Goal: Information Seeking & Learning: Find specific page/section

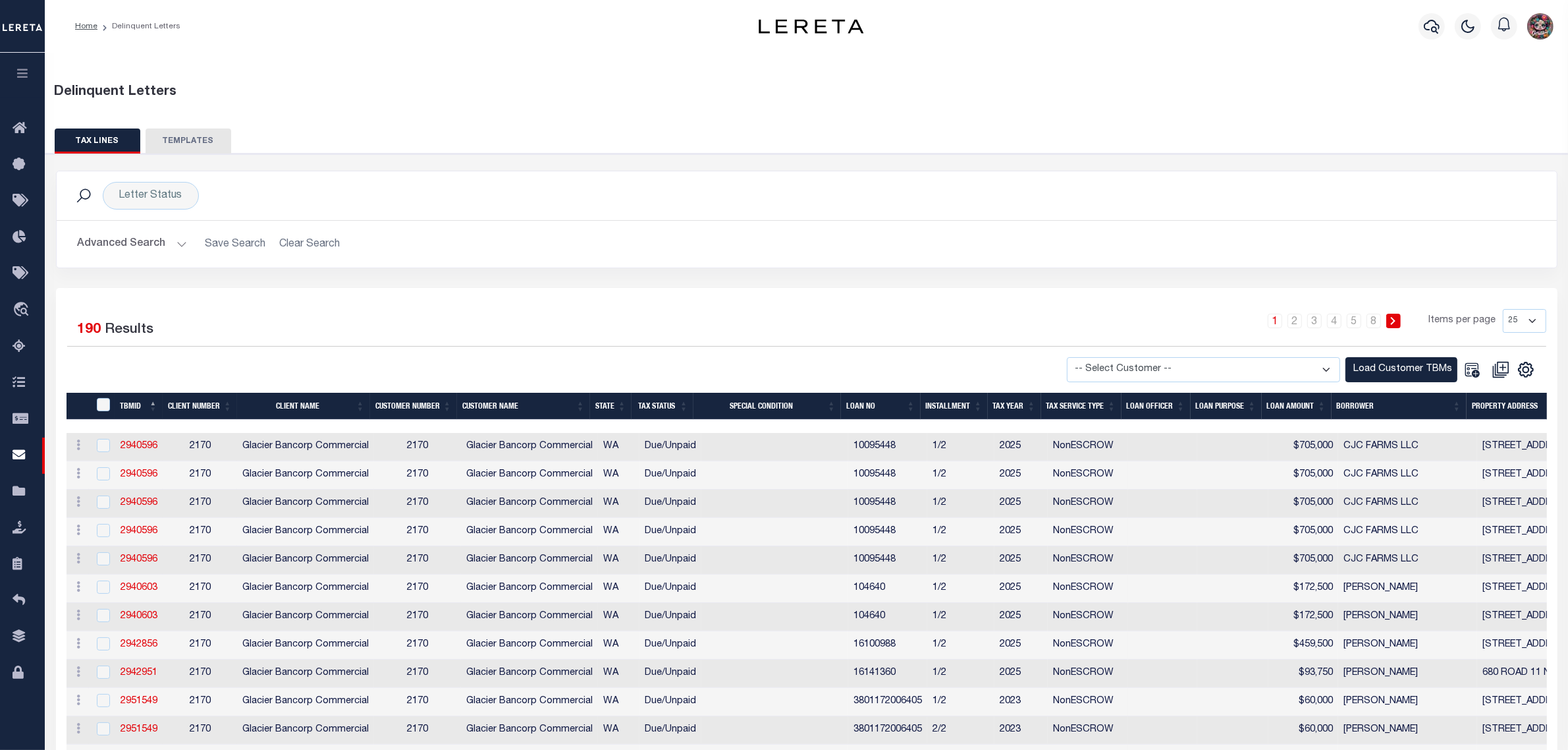
click at [168, 249] on button "Advanced Search" at bounding box center [132, 243] width 109 height 26
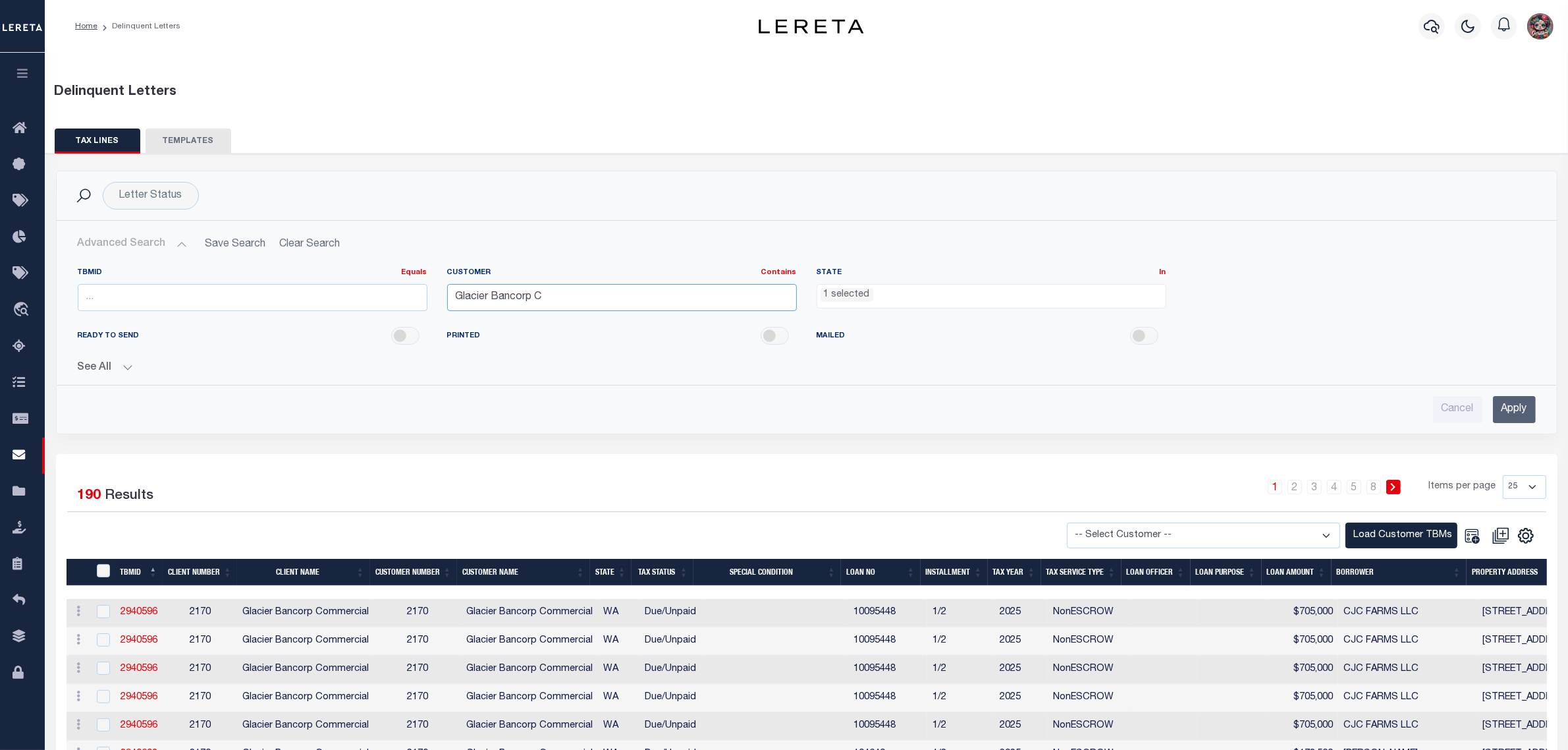
drag, startPoint x: 524, startPoint y: 297, endPoint x: 264, endPoint y: 291, distance: 260.1
click at [264, 291] on div "TBMID Equals Equals Is Not Equal To Is Greater Than Is Less Than Customer Conta…" at bounding box center [806, 294] width 1478 height 54
click at [1515, 400] on input "Apply" at bounding box center [1514, 409] width 43 height 27
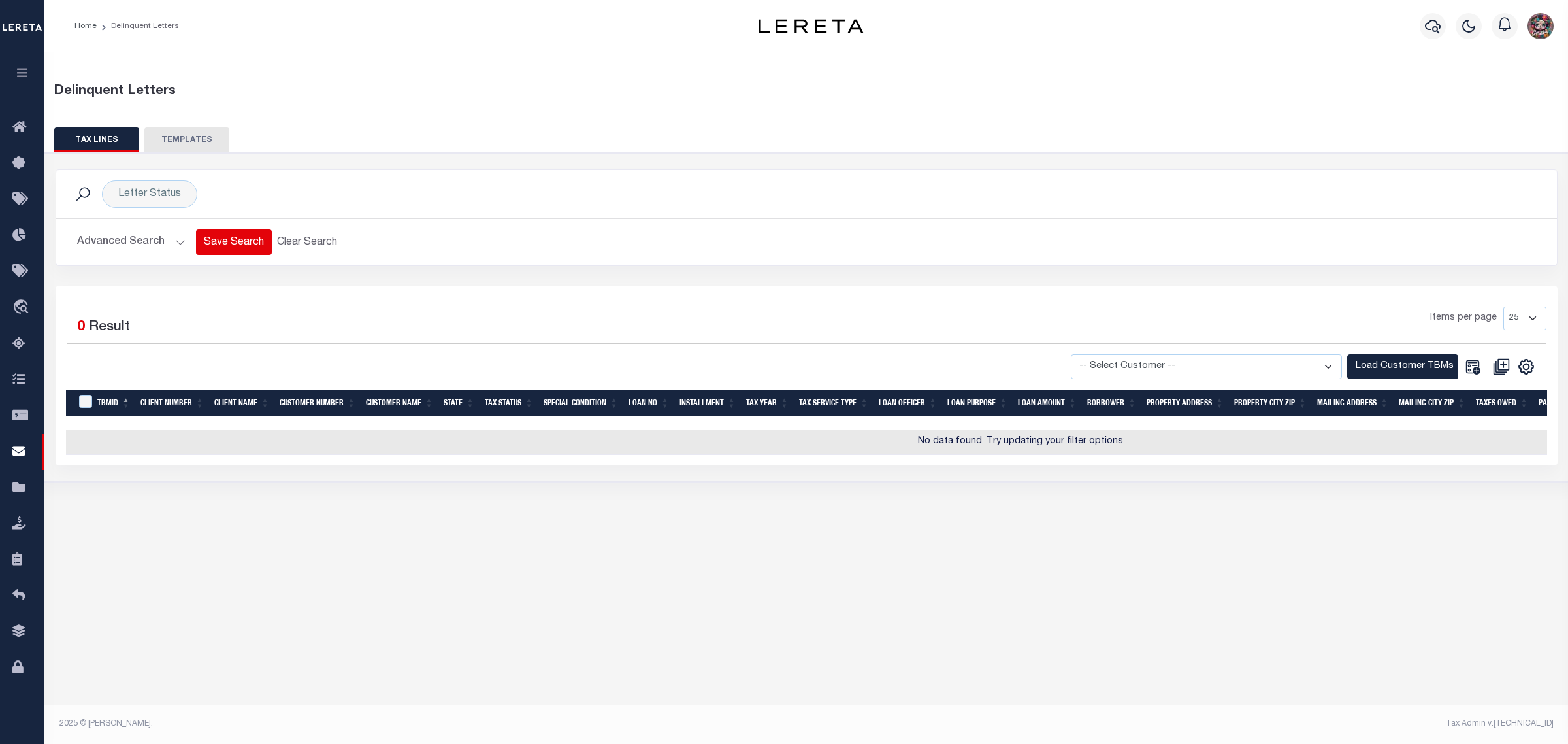
click at [196, 252] on button "Save Search" at bounding box center [234, 241] width 75 height 25
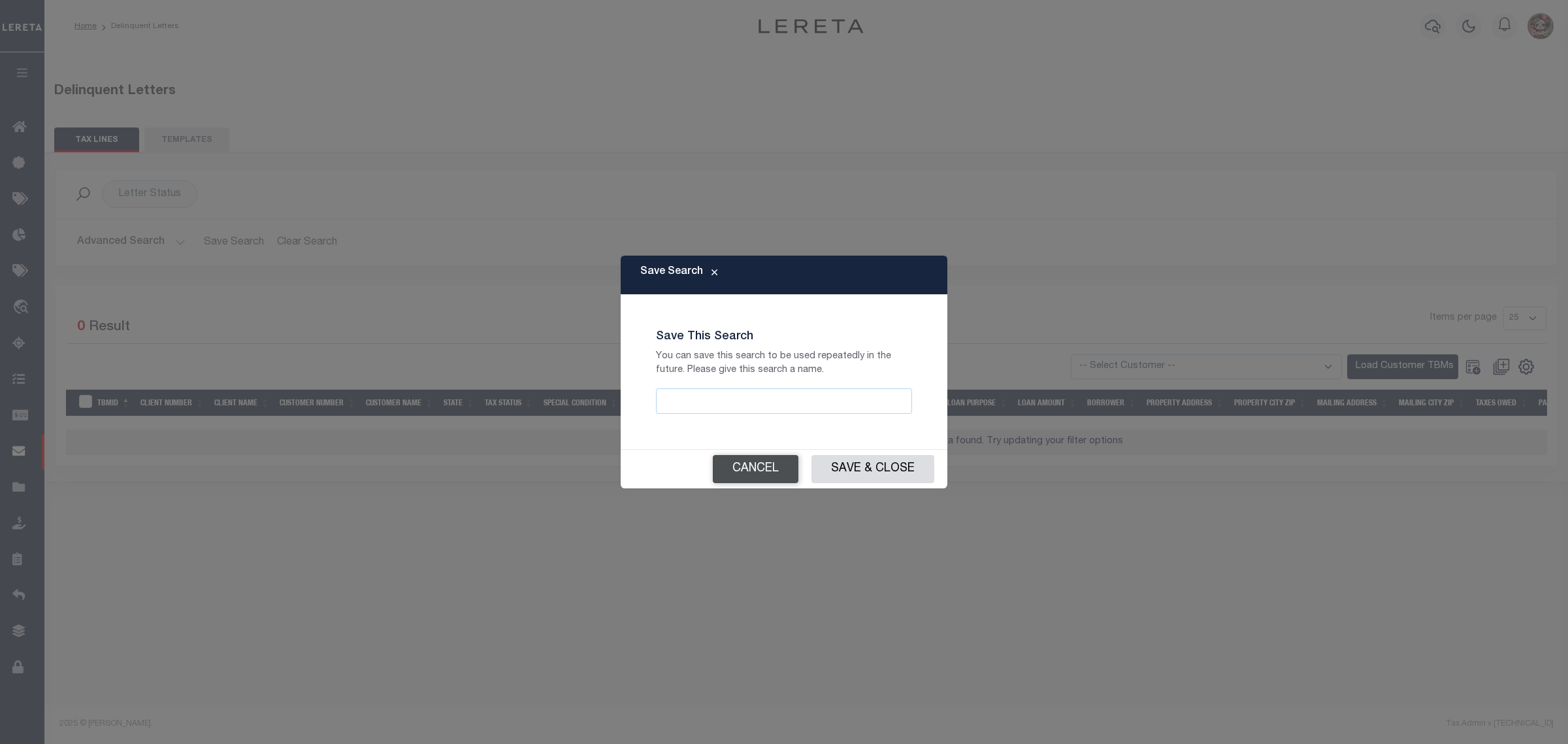
drag, startPoint x: 778, startPoint y: 466, endPoint x: 754, endPoint y: 463, distance: 24.2
click at [778, 466] on button "Cancel" at bounding box center [755, 469] width 86 height 28
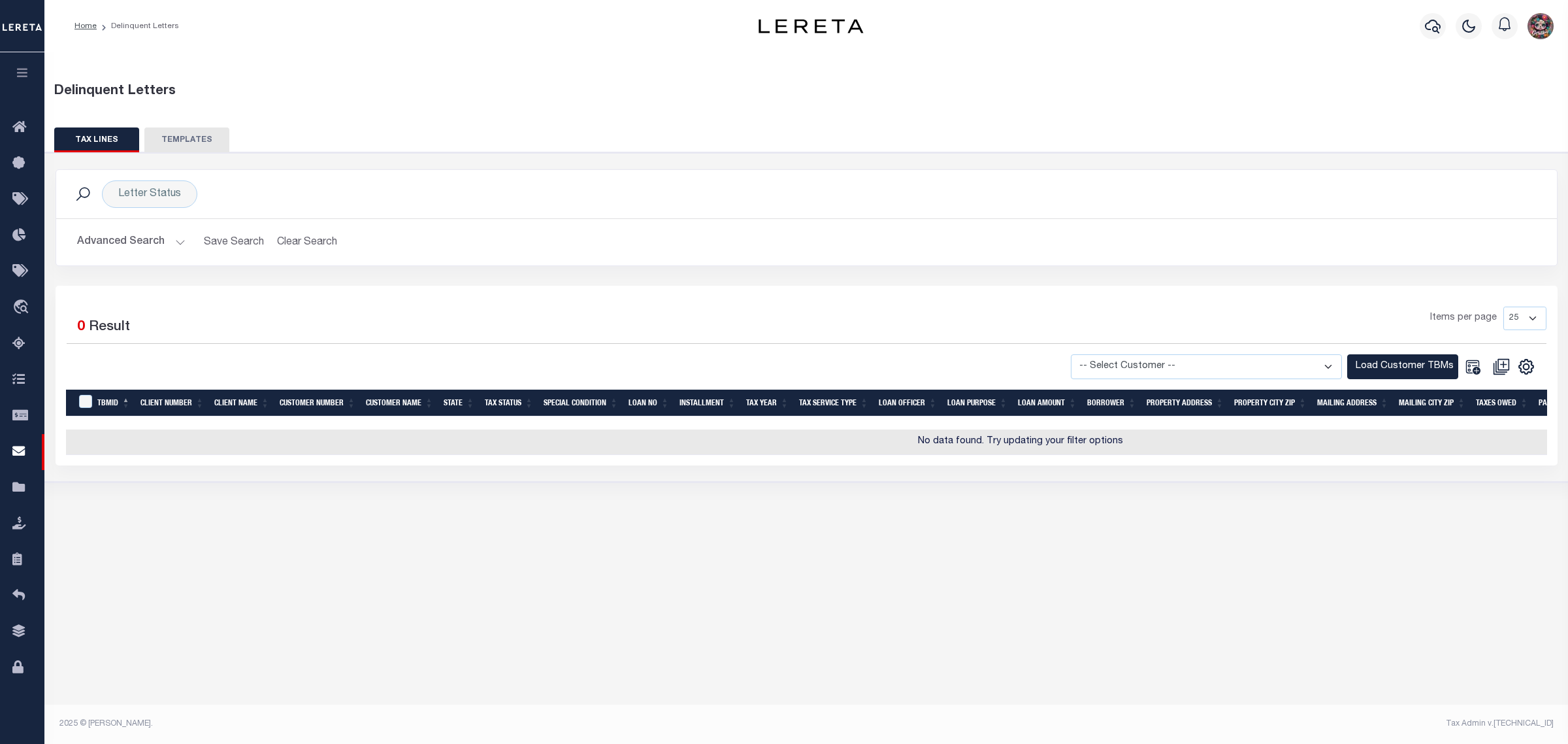
click at [167, 240] on button "Advanced Search" at bounding box center [131, 241] width 108 height 25
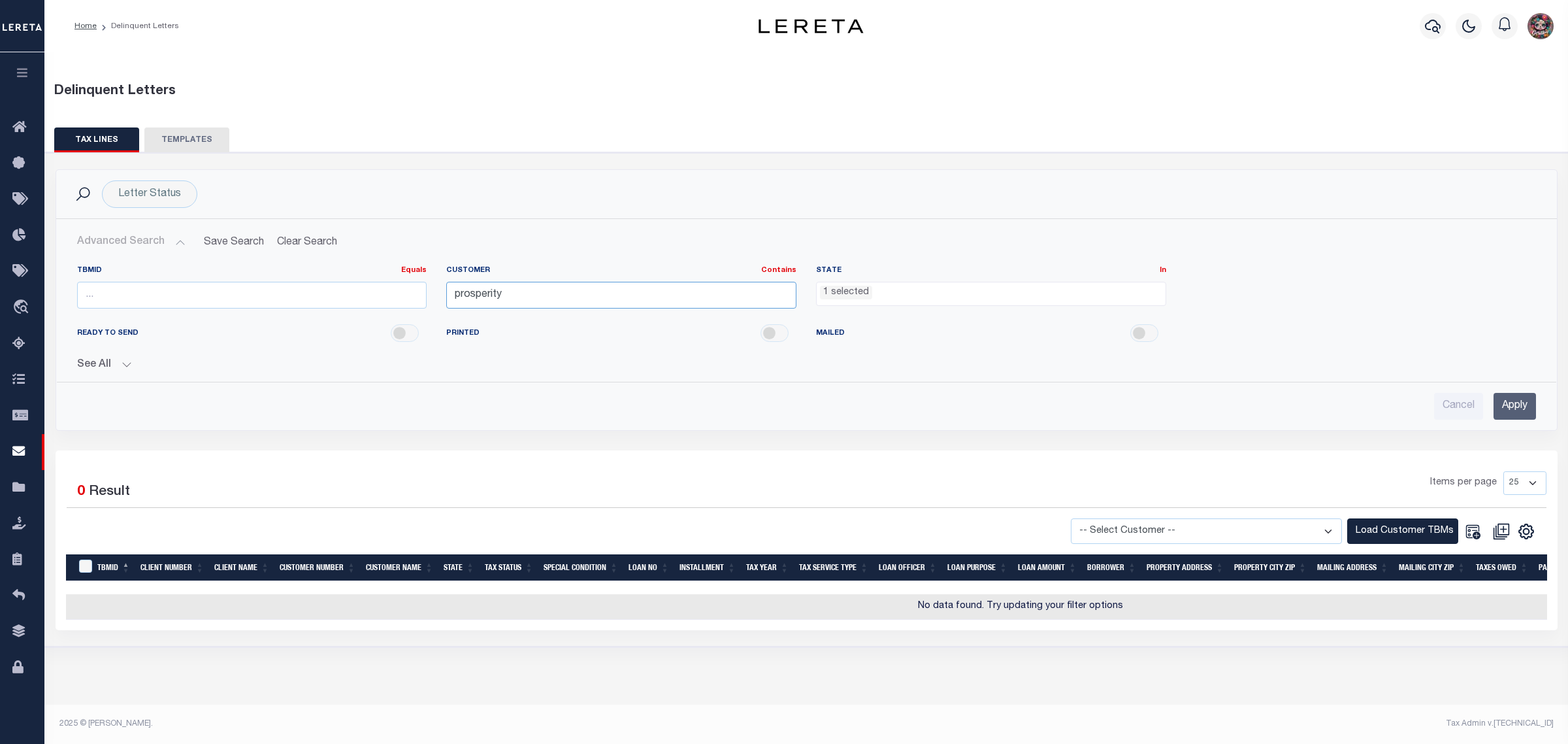
drag, startPoint x: 535, startPoint y: 289, endPoint x: 479, endPoint y: 297, distance: 56.6
click at [479, 297] on input "prosperity" at bounding box center [620, 295] width 350 height 26
type input "prosp"
click at [1213, 533] on select "-- Select Customer -- Accumatch - Refunds All In Credit Union Amarillo National…" at bounding box center [1207, 531] width 272 height 25
select select "1055"
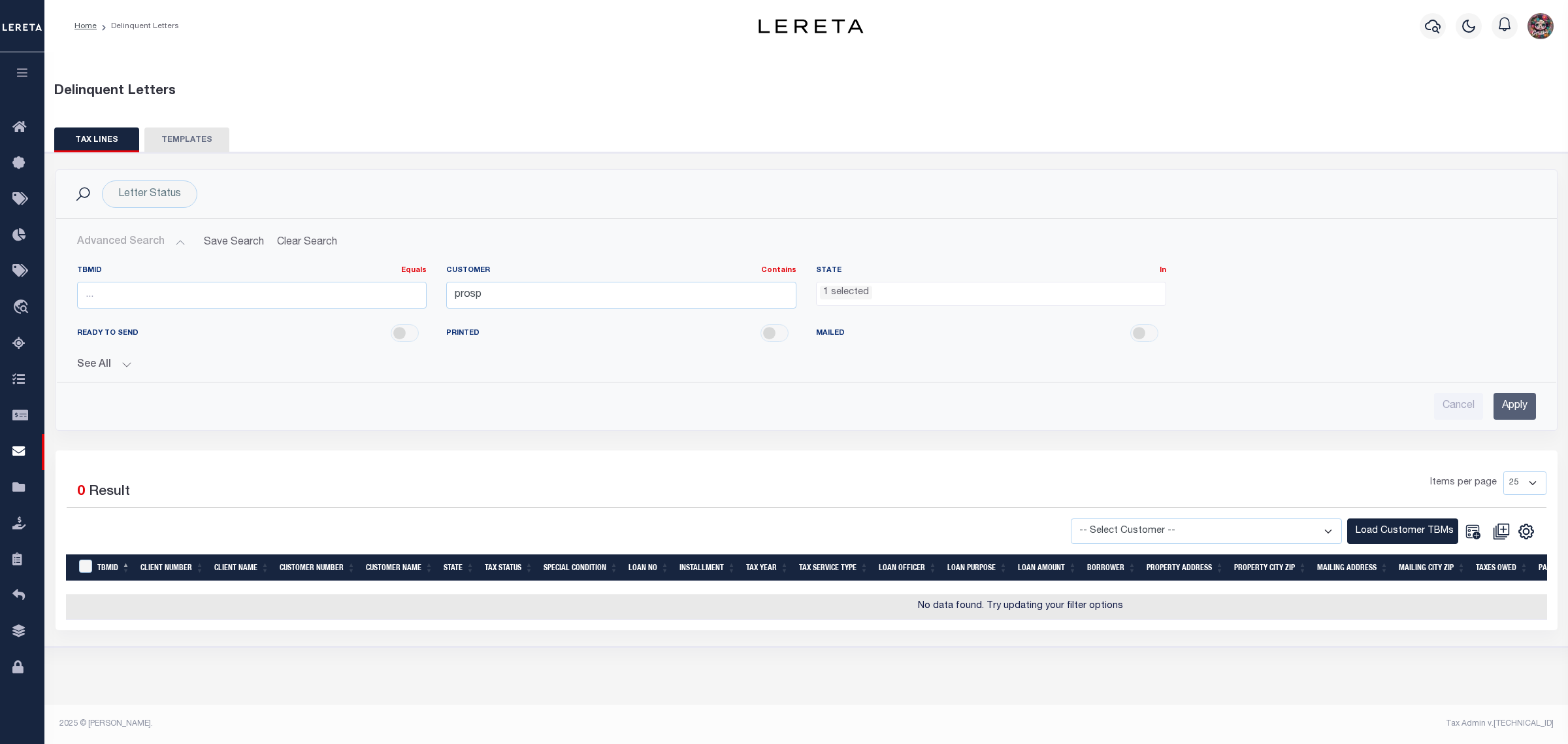
click at [1082, 520] on select "-- Select Customer -- Accumatch - Refunds All In Credit Union Amarillo National…" at bounding box center [1207, 531] width 272 height 25
click at [593, 290] on input "prosp" at bounding box center [620, 295] width 350 height 26
type input "prosperity"
click at [983, 298] on ul "1 selected" at bounding box center [991, 290] width 349 height 18
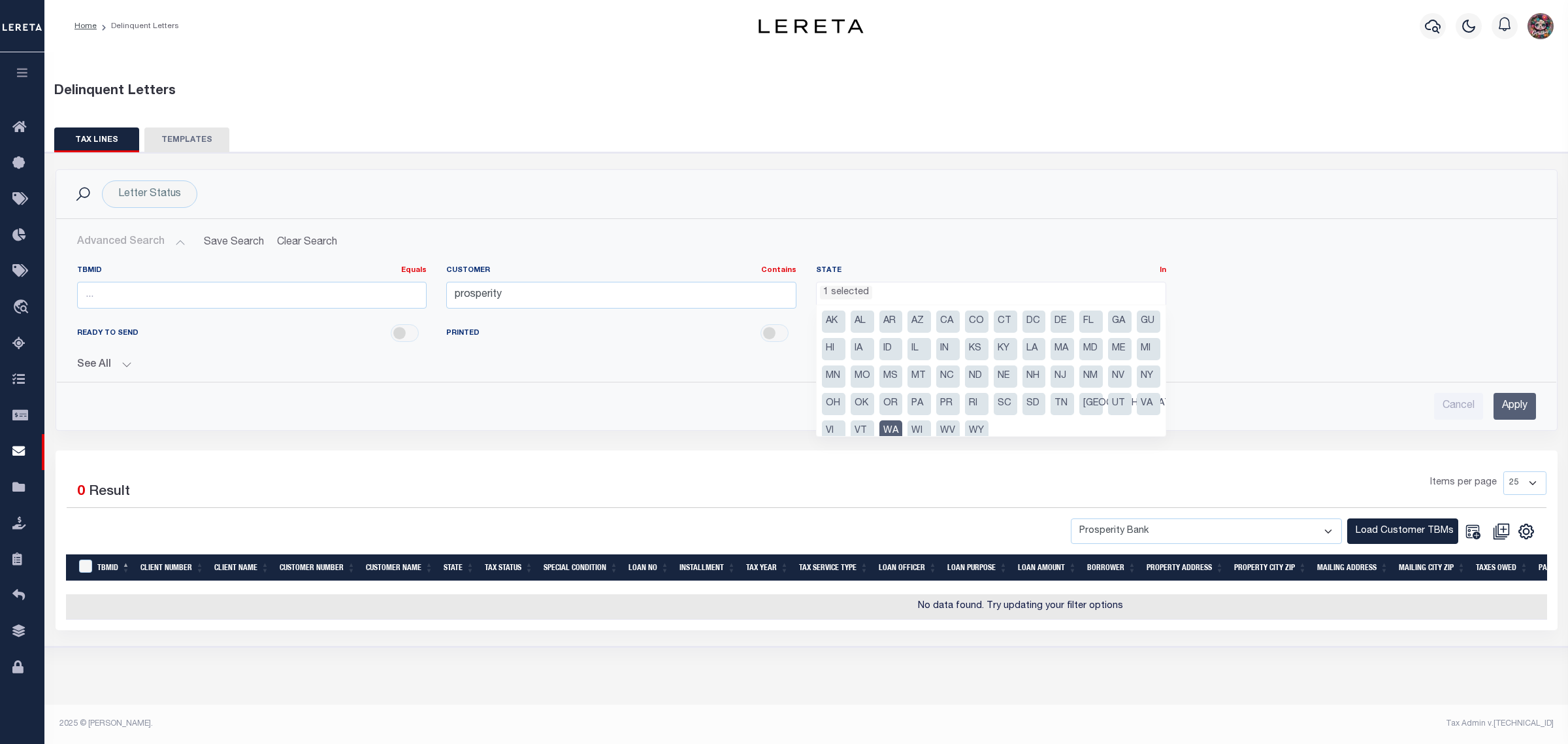
click at [903, 432] on li "WA" at bounding box center [891, 432] width 24 height 23
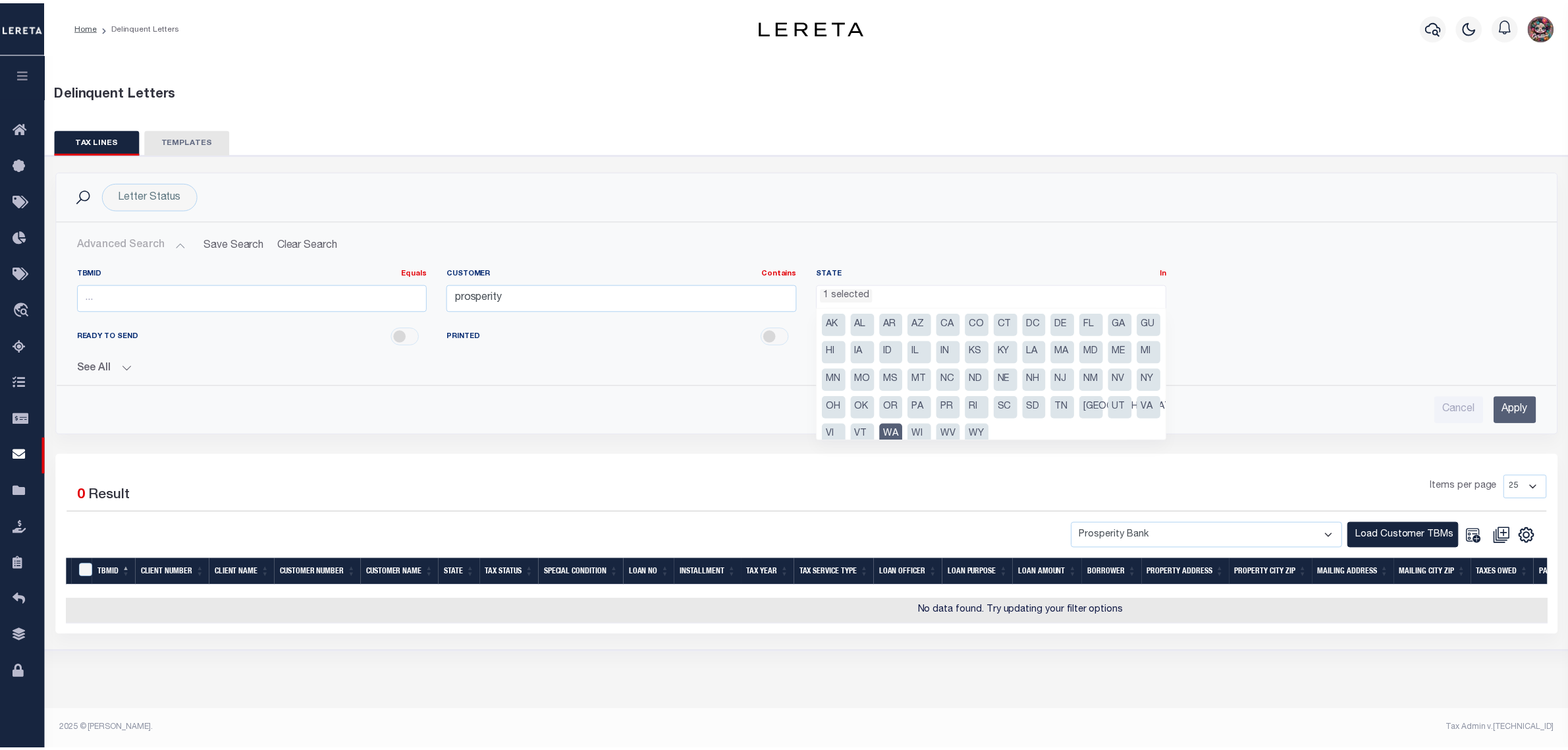
scroll to position [577, 0]
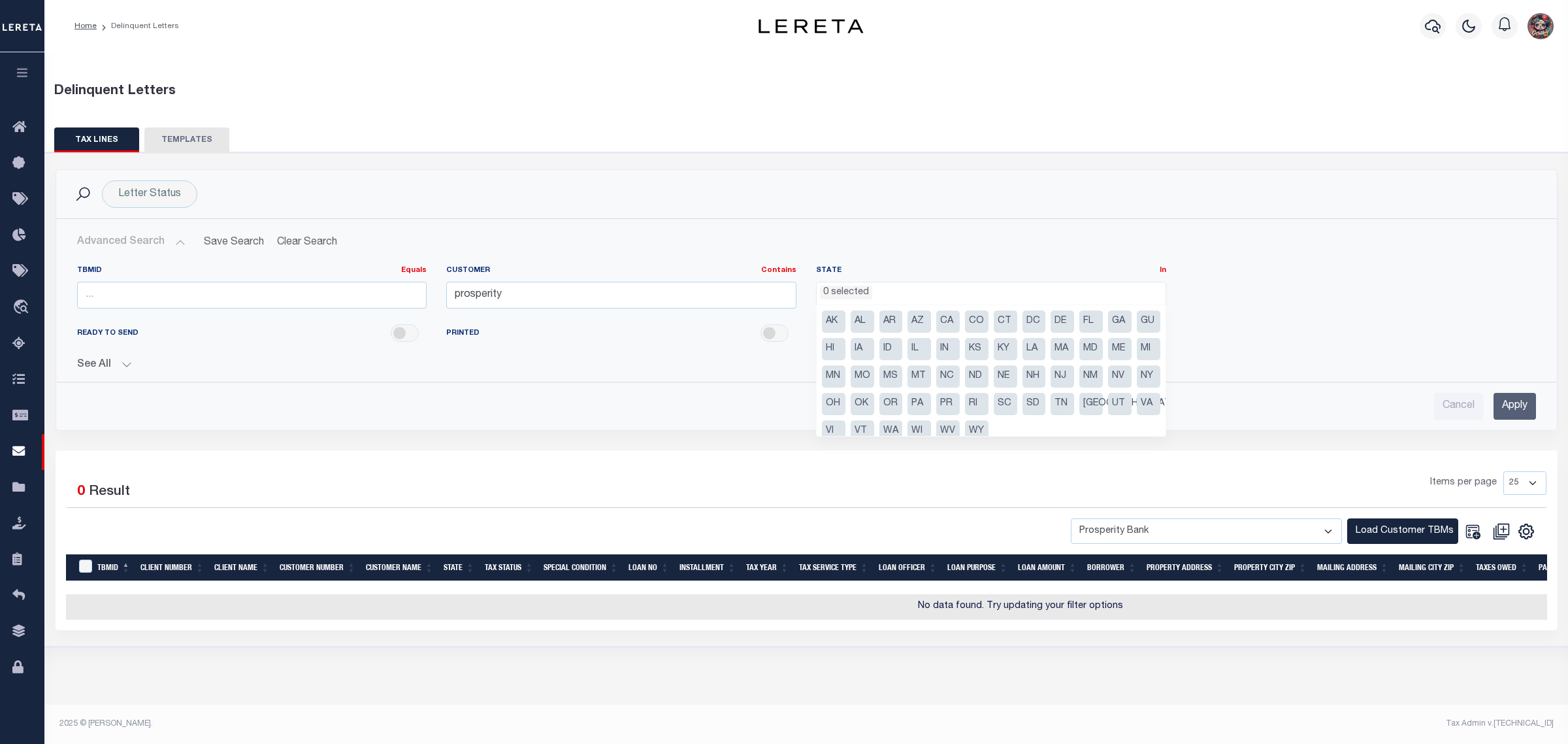
click at [1274, 352] on div "See All Equals Equals Is Not Equal To Is [GEOGRAPHIC_DATA]" at bounding box center [806, 359] width 1459 height 23
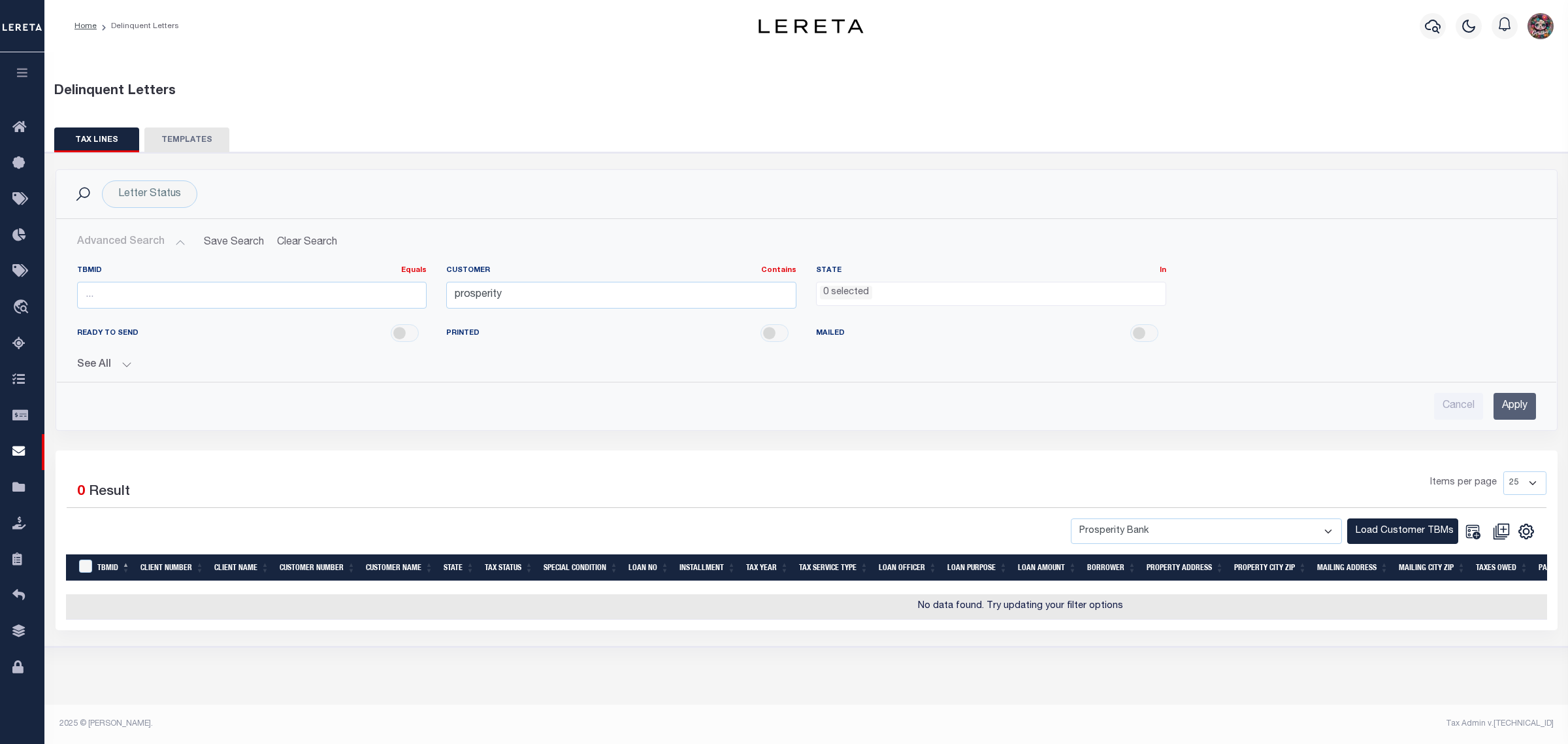
click at [1338, 536] on select "-- Select Customer -- Accumatch - Refunds All In Credit Union Amarillo National…" at bounding box center [1207, 531] width 272 height 25
drag, startPoint x: 1440, startPoint y: 322, endPoint x: 1567, endPoint y: 473, distance: 197.3
click at [1440, 323] on div "READY TO SEND PRINTED MAILED" at bounding box center [806, 333] width 1478 height 29
click at [1514, 413] on input "Apply" at bounding box center [1514, 405] width 42 height 26
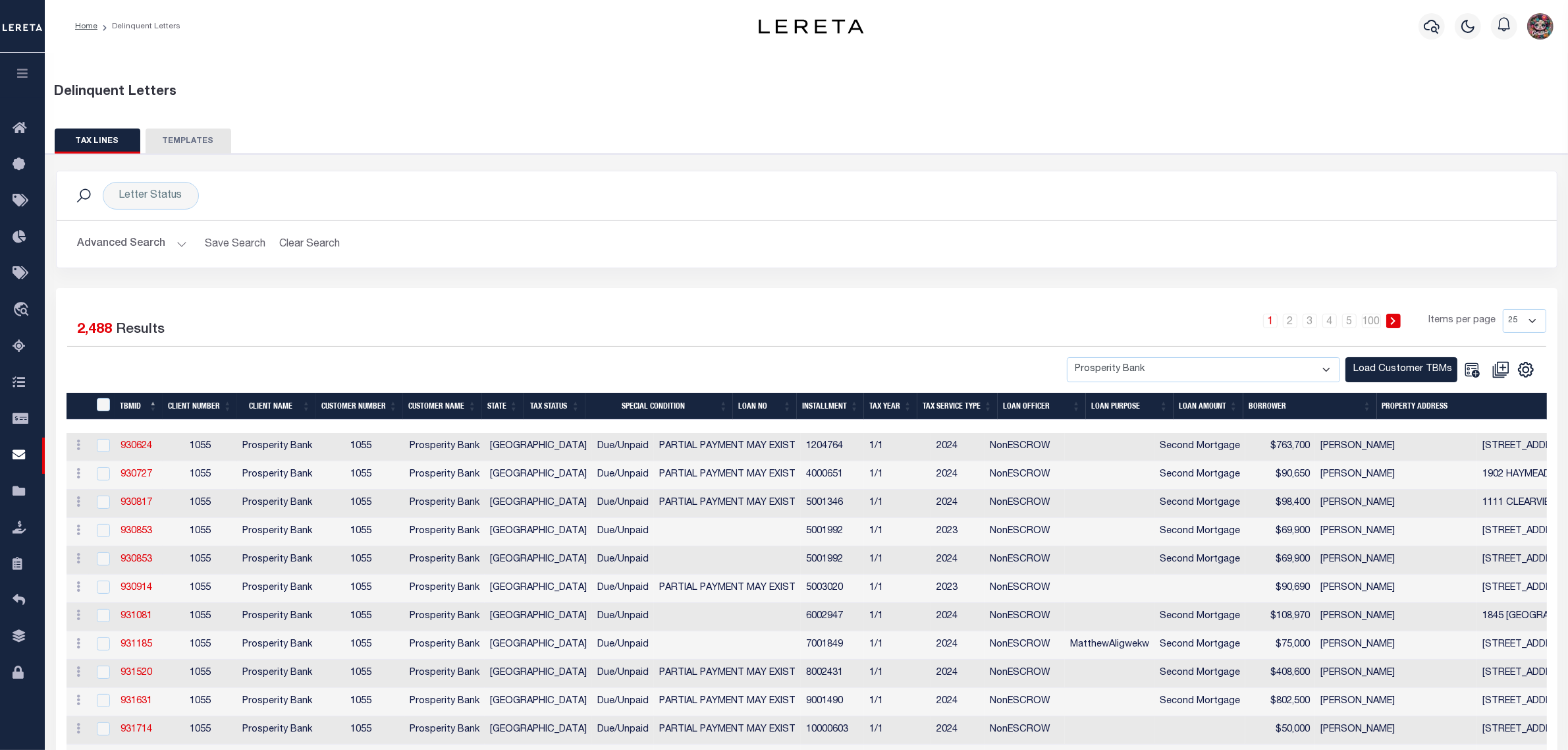
click at [1170, 374] on select "-- Select Customer -- Accumatch - Refunds All In Credit Union Amarillo National…" at bounding box center [1204, 370] width 274 height 26
click at [933, 301] on div "Selected 2,488 Results 1 2 3 4 5 … 100 Items per page 25 50 100 500 1000 b1Bank…" at bounding box center [807, 720] width 1501 height 863
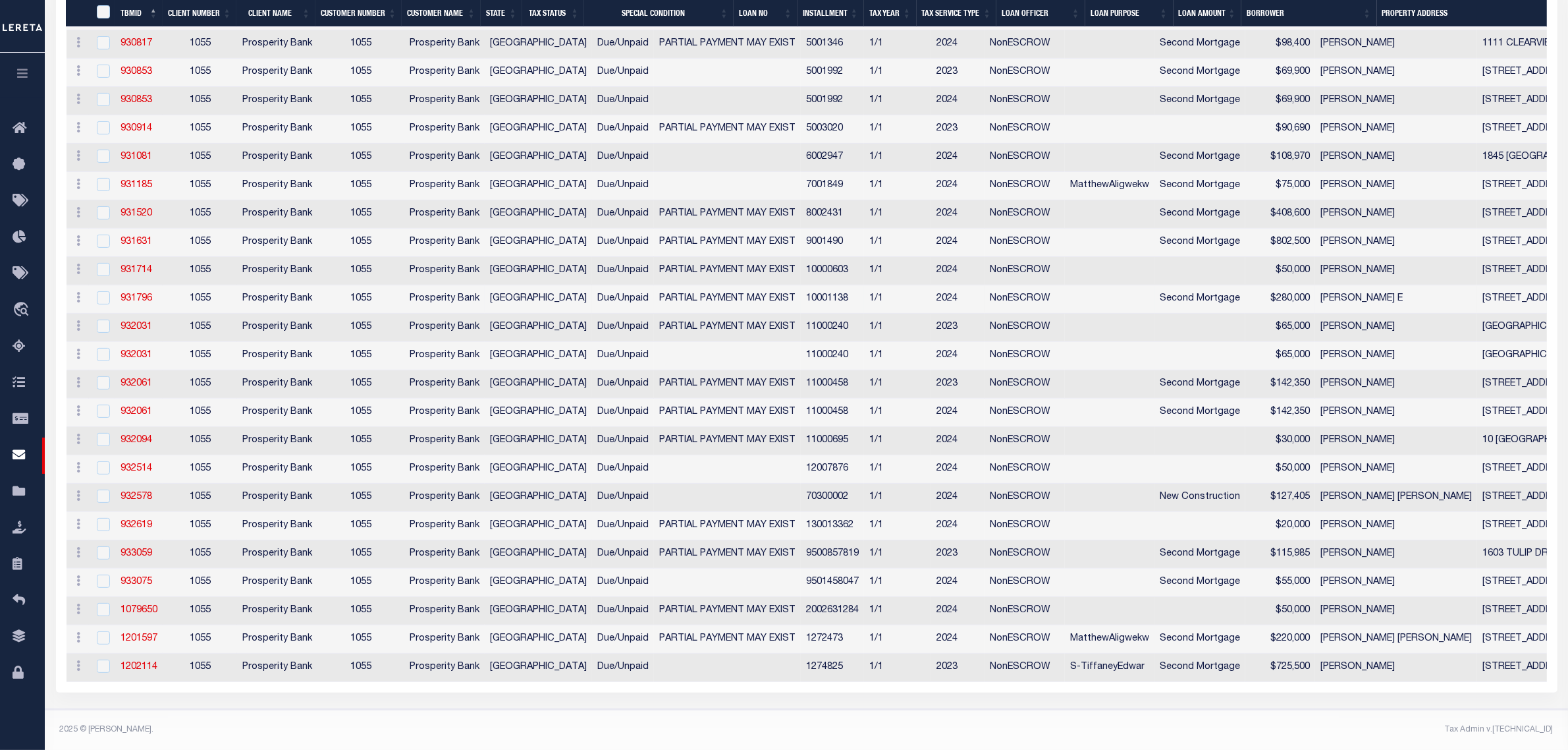
scroll to position [0, 0]
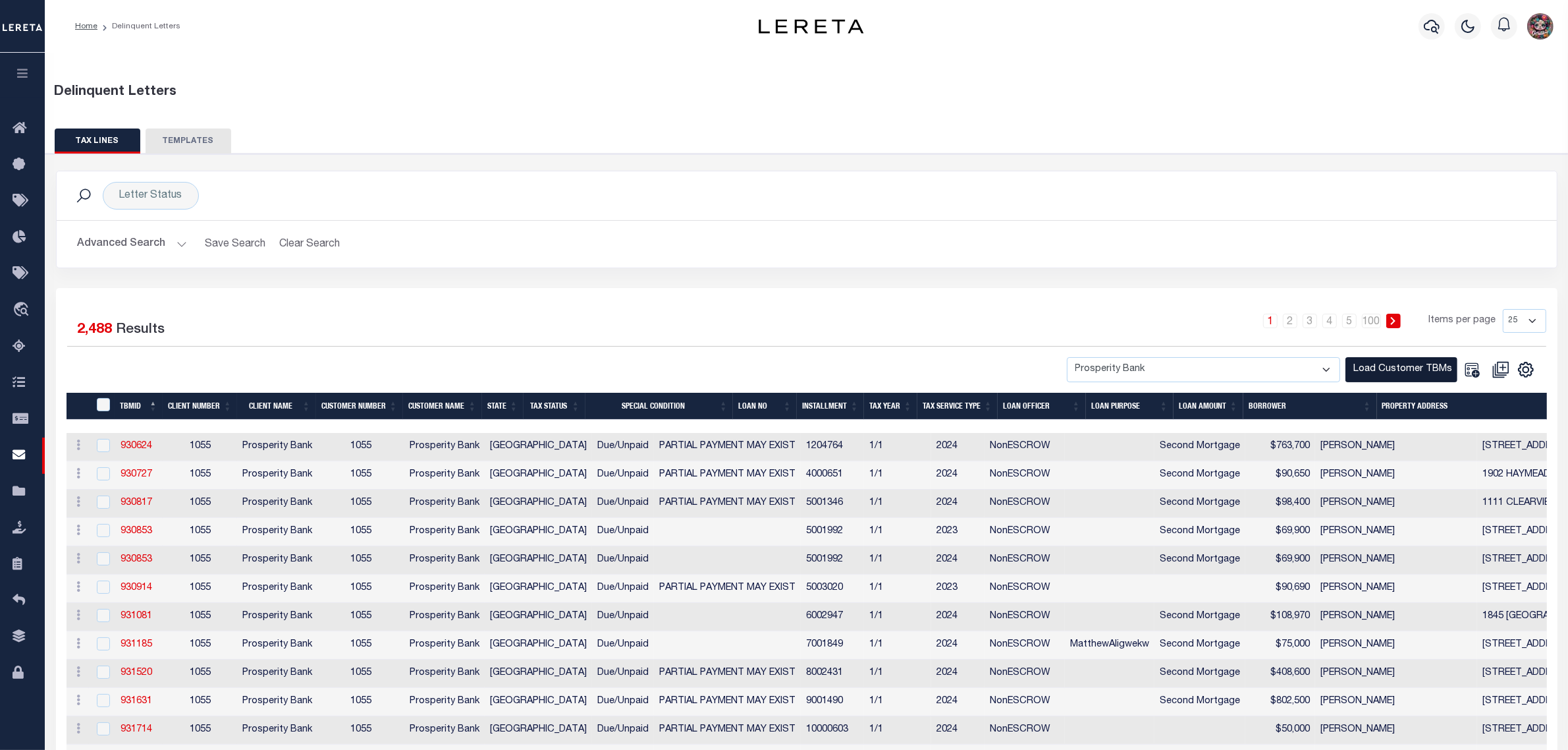
click at [1380, 364] on button "Load Customer TBMs" at bounding box center [1402, 370] width 112 height 26
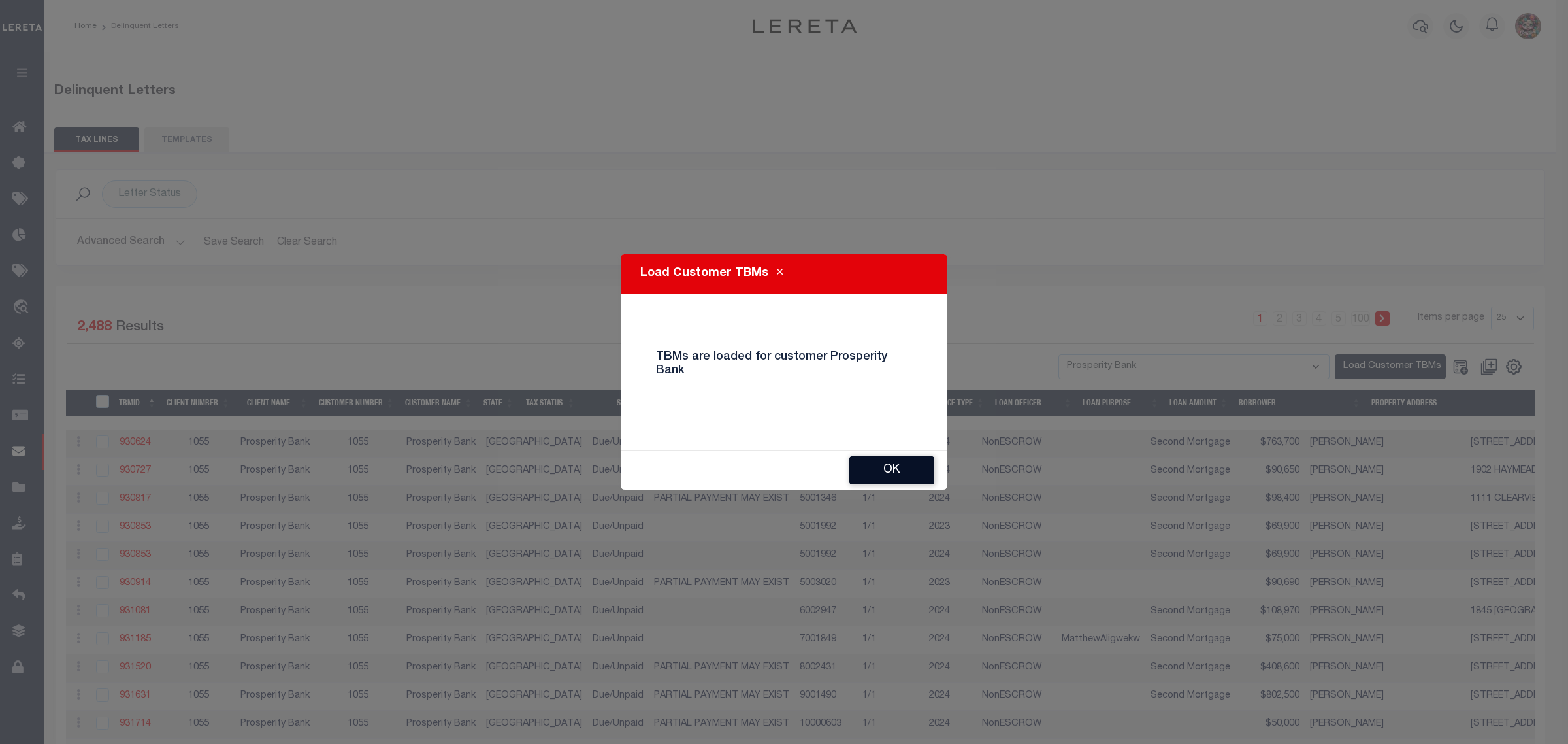
click at [865, 457] on button "Ok" at bounding box center [892, 471] width 85 height 28
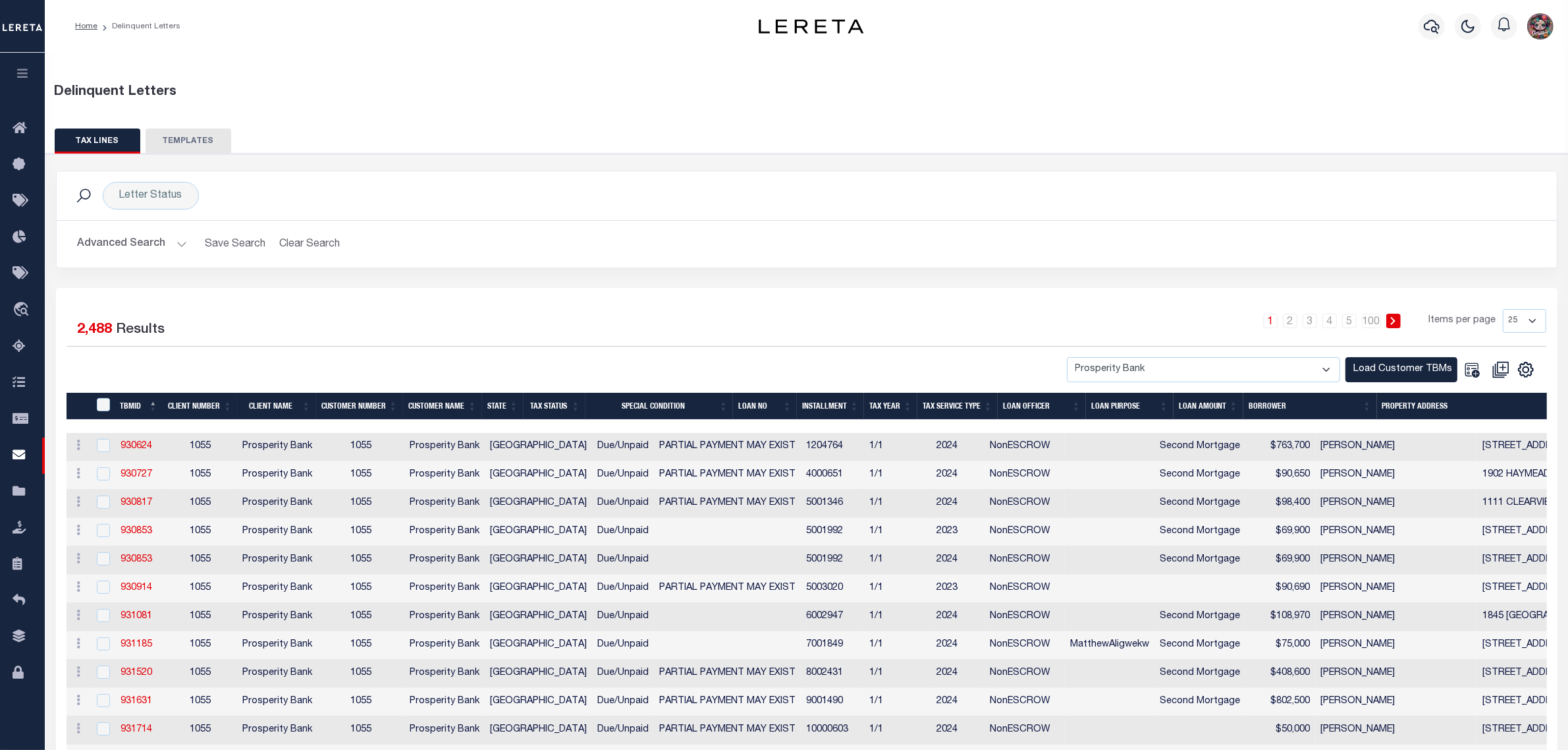
drag, startPoint x: 1522, startPoint y: 366, endPoint x: 1524, endPoint y: 354, distance: 12.2
click at [1525, 353] on div "Selected 2,488 Results 1 2 3 4 5 … 100 Items per page 25 50 100 500 1000" at bounding box center [807, 345] width 1501 height 73
click at [168, 247] on button "Advanced Search" at bounding box center [132, 243] width 109 height 26
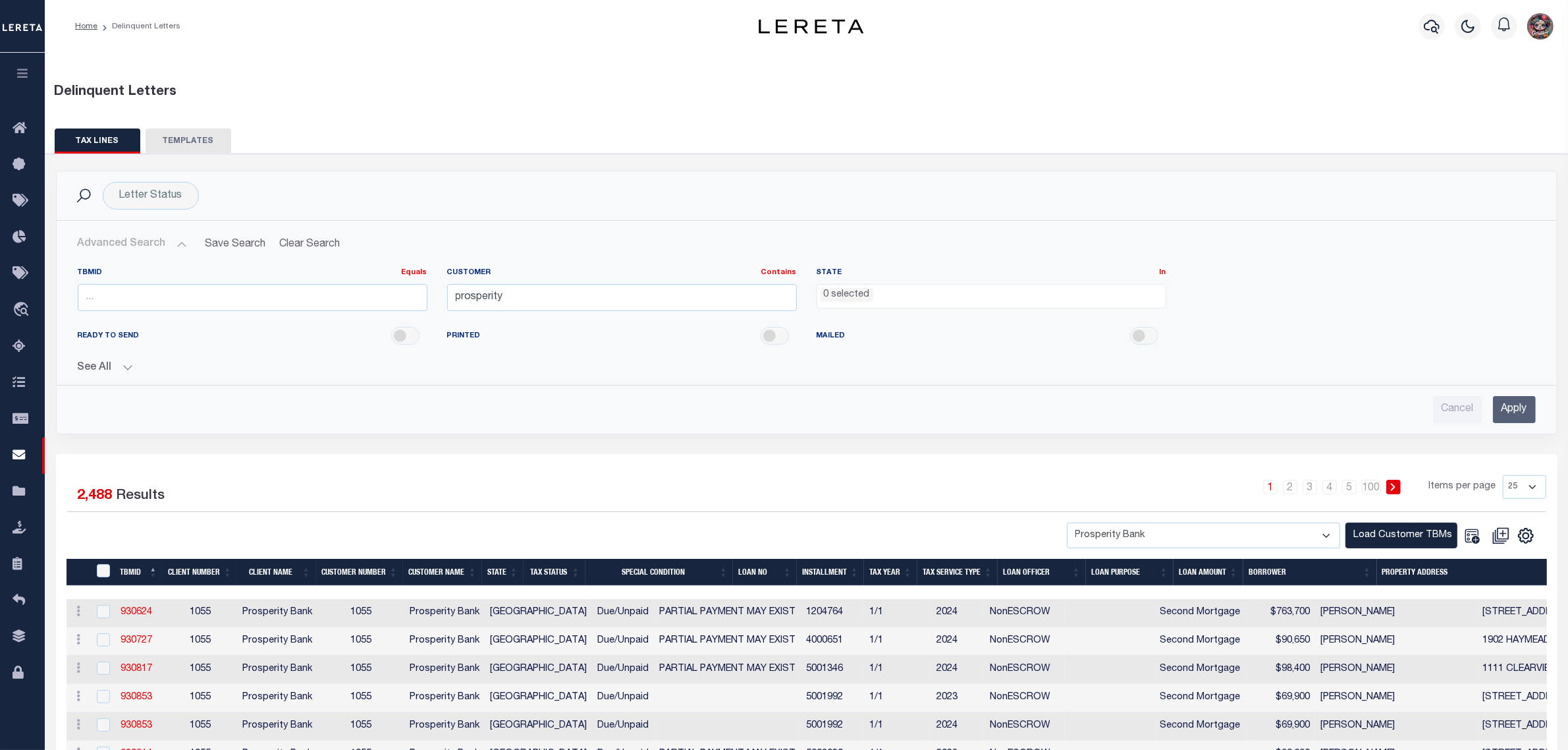
click at [886, 301] on ul "0 selected" at bounding box center [991, 293] width 349 height 18
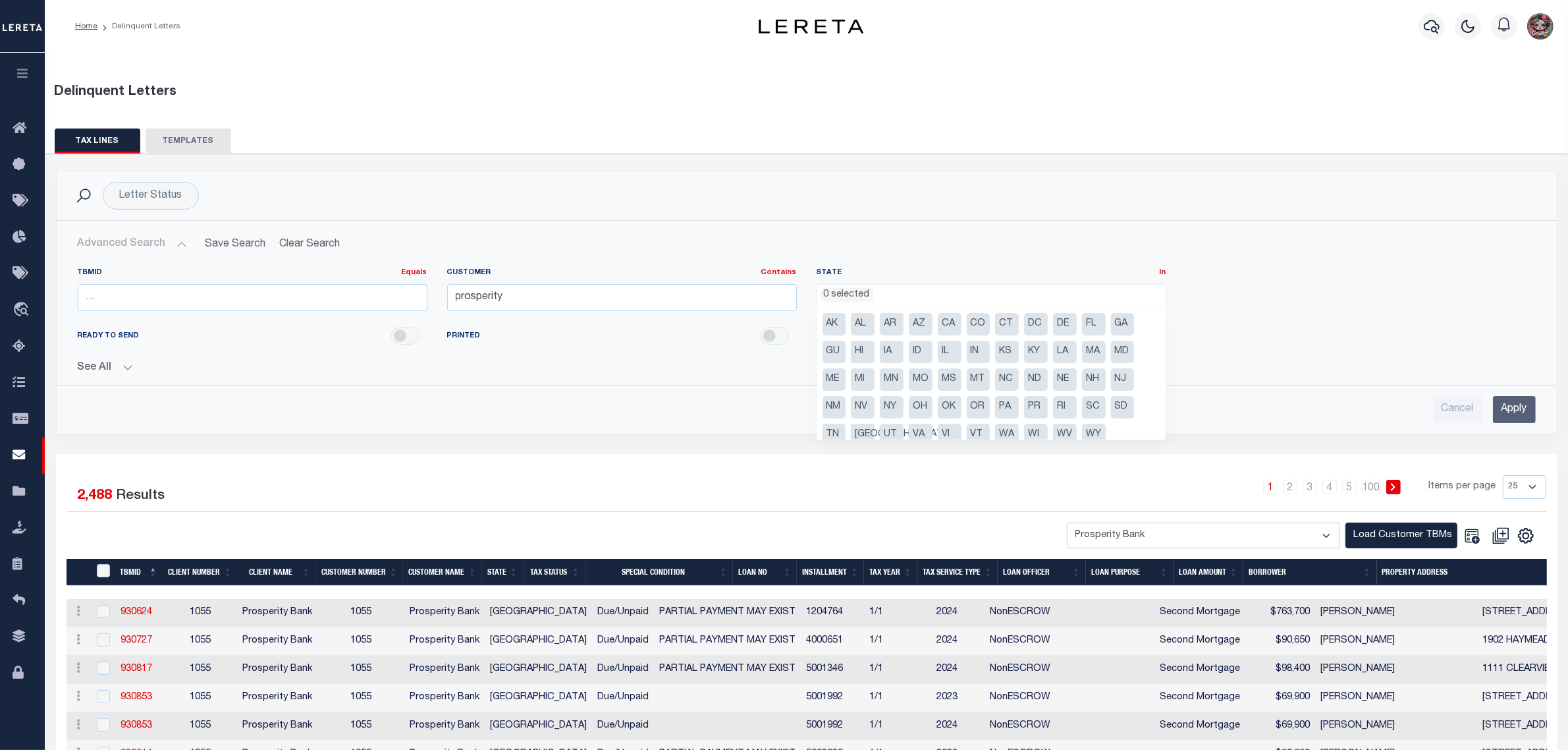
click at [892, 325] on li "AR" at bounding box center [891, 324] width 24 height 23
select select "AR"
click at [942, 320] on li "CA" at bounding box center [949, 324] width 24 height 23
click at [975, 318] on li "CO" at bounding box center [978, 324] width 24 height 23
drag, startPoint x: 1094, startPoint y: 318, endPoint x: 1074, endPoint y: 325, distance: 21.2
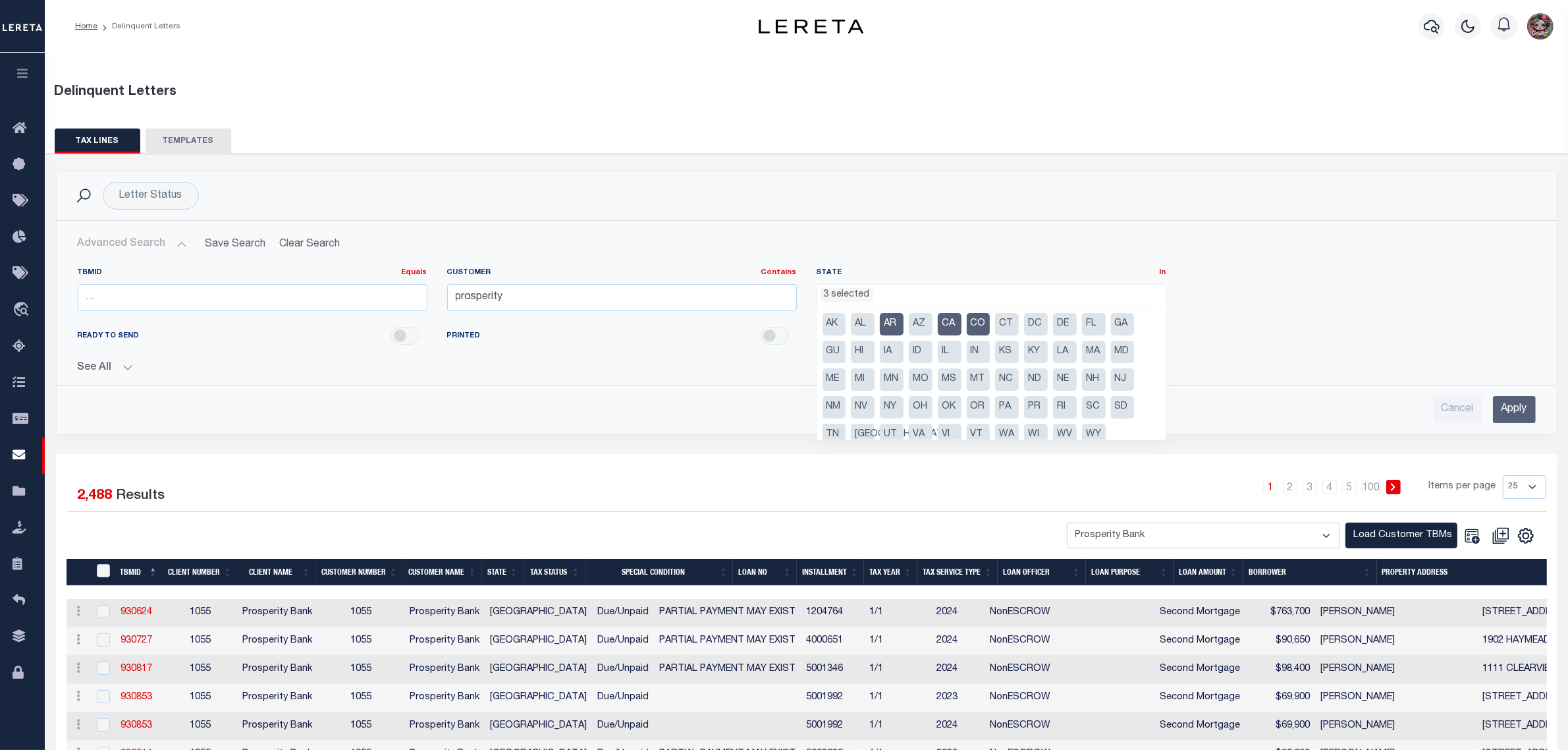
click at [1094, 318] on li "FL" at bounding box center [1094, 324] width 24 height 23
drag, startPoint x: 1005, startPoint y: 347, endPoint x: 1024, endPoint y: 347, distance: 19.0
click at [1005, 347] on li "KS" at bounding box center [1006, 352] width 24 height 23
click at [1039, 346] on li "KY" at bounding box center [1036, 352] width 24 height 23
click at [919, 376] on li "MO" at bounding box center [920, 379] width 24 height 23
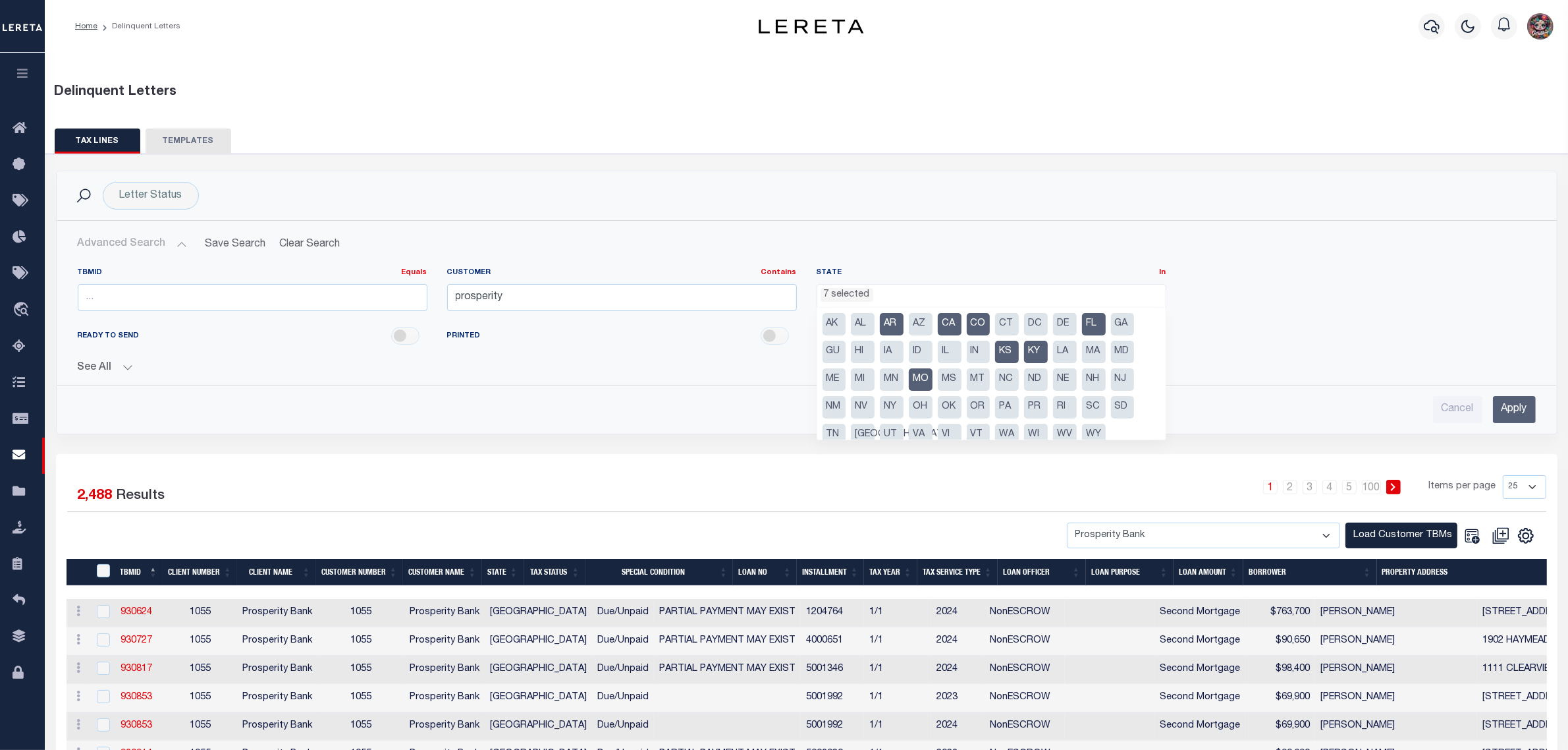
click at [1119, 376] on li "NJ" at bounding box center [1122, 379] width 24 height 23
click at [836, 409] on li "NM" at bounding box center [833, 407] width 24 height 23
click at [897, 412] on li "NY" at bounding box center [891, 407] width 24 height 23
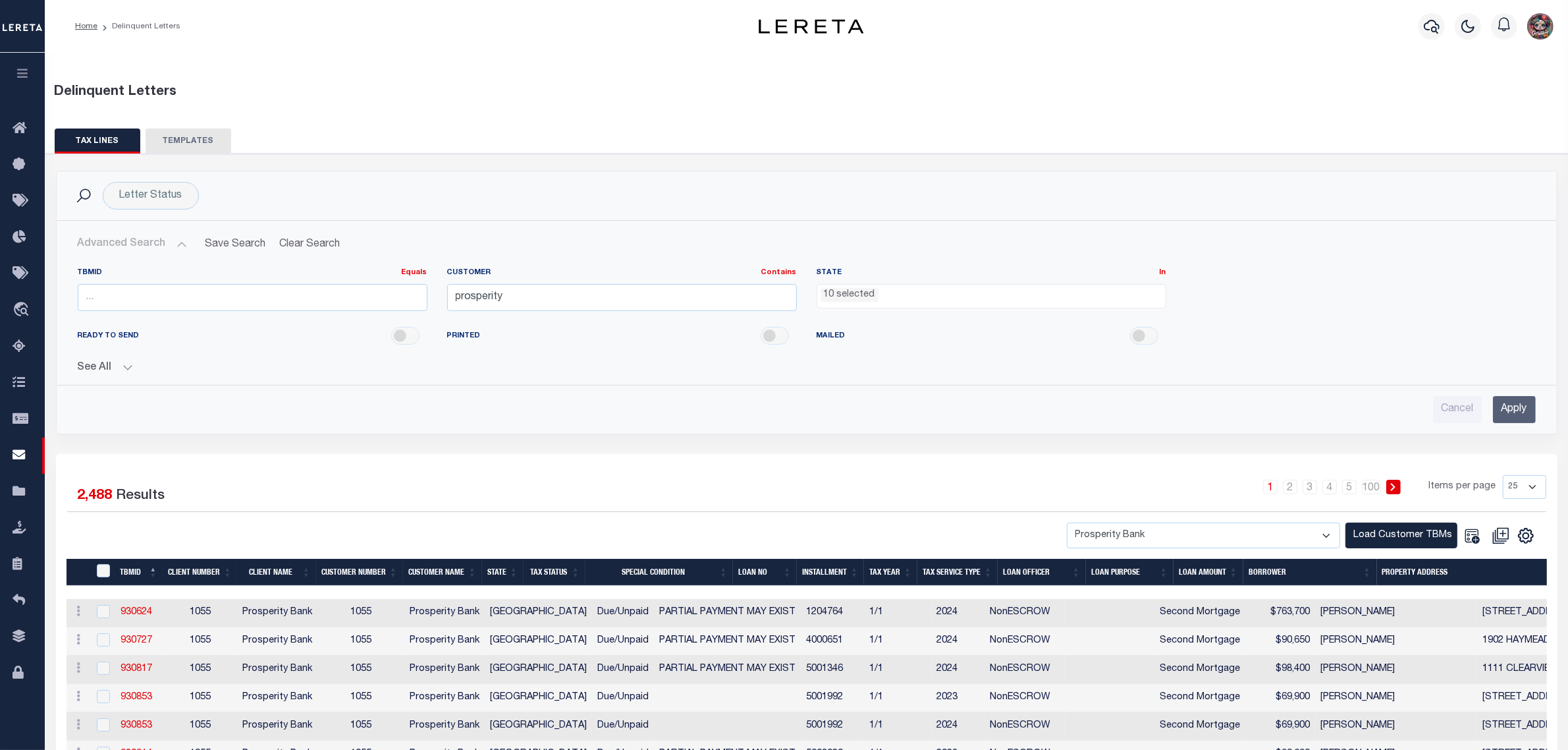
click at [544, 235] on h2 "Advanced Search Save Search Clear Search DelinquentLetterSearchTable_dynamictab…" at bounding box center [807, 243] width 1479 height 26
click at [1519, 404] on input "Apply" at bounding box center [1514, 409] width 43 height 27
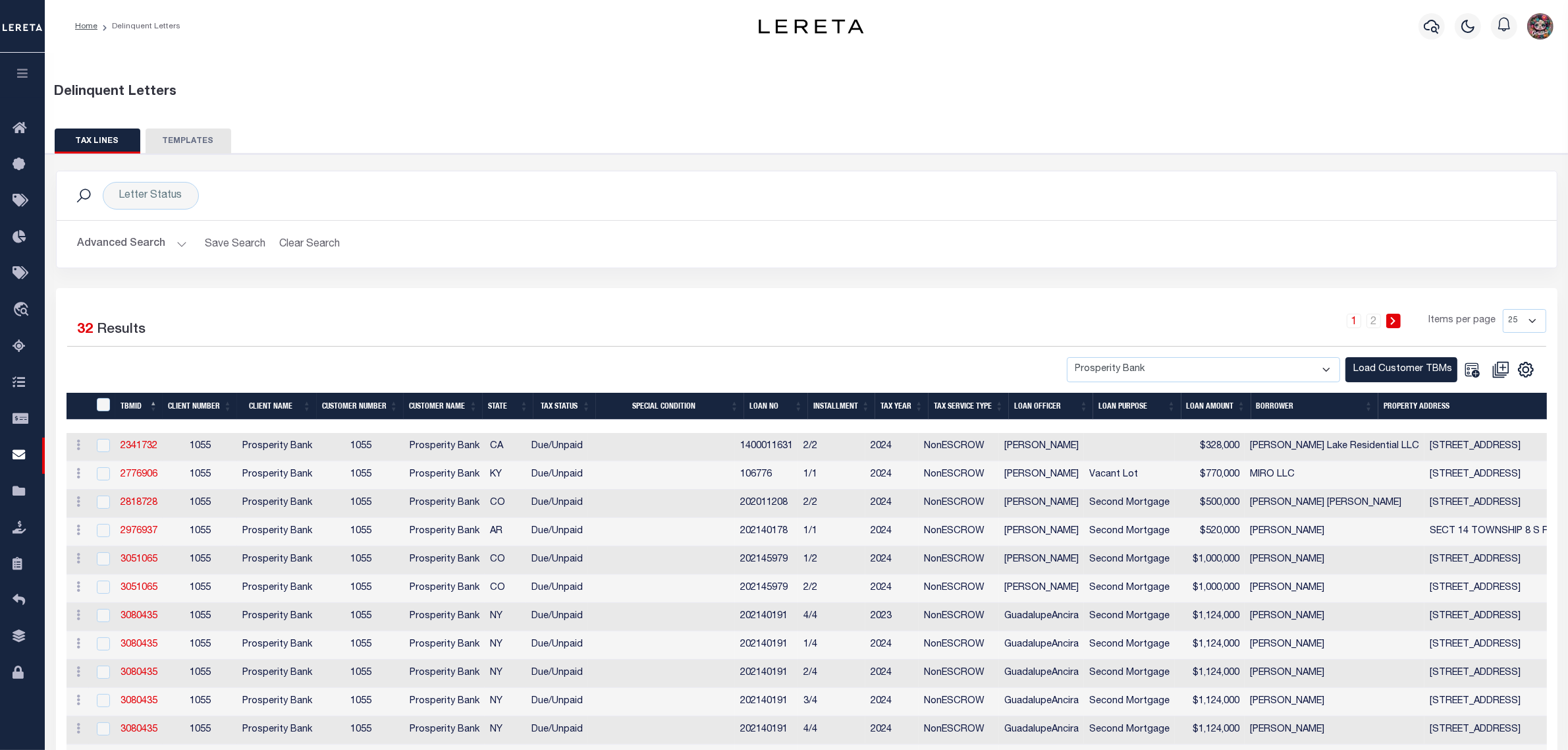
click at [1529, 323] on select "25 50 100 500 1000" at bounding box center [1524, 320] width 44 height 24
select select "100"
click at [1502, 309] on select "25 50 100 500 1000" at bounding box center [1524, 320] width 44 height 24
